Goal: Find specific page/section: Find specific page/section

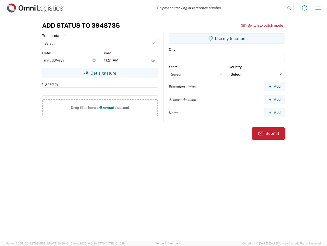
click at [220, 8] on input "search" at bounding box center [219, 8] width 132 height 10
click at [290, 8] on icon at bounding box center [289, 8] width 7 height 7
click at [305, 8] on icon at bounding box center [305, 8] width 8 height 8
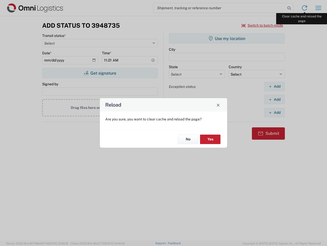
click at [319, 8] on div "Reload Are you sure, you want to clear cache and reload the page? No Yes" at bounding box center [163, 123] width 327 height 246
click at [263, 25] on div "Reload Are you sure, you want to clear cache and reload the page? No Yes" at bounding box center [163, 123] width 327 height 246
click at [100, 73] on div "Reload Are you sure, you want to clear cache and reload the page? No Yes" at bounding box center [163, 123] width 327 height 246
click at [227, 38] on div "Reload Are you sure, you want to clear cache and reload the page? No Yes" at bounding box center [163, 123] width 327 height 246
click at [275, 86] on div "Reload Are you sure, you want to clear cache and reload the page? No Yes" at bounding box center [163, 123] width 327 height 246
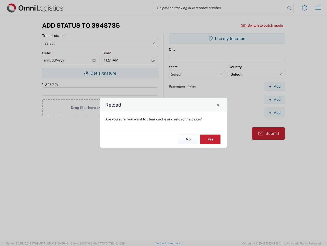
click at [275, 99] on div "Reload Are you sure, you want to clear cache and reload the page? No Yes" at bounding box center [163, 123] width 327 height 246
click at [275, 112] on div "Reload Are you sure, you want to clear cache and reload the page? No Yes" at bounding box center [163, 123] width 327 height 246
